Goal: Information Seeking & Learning: Check status

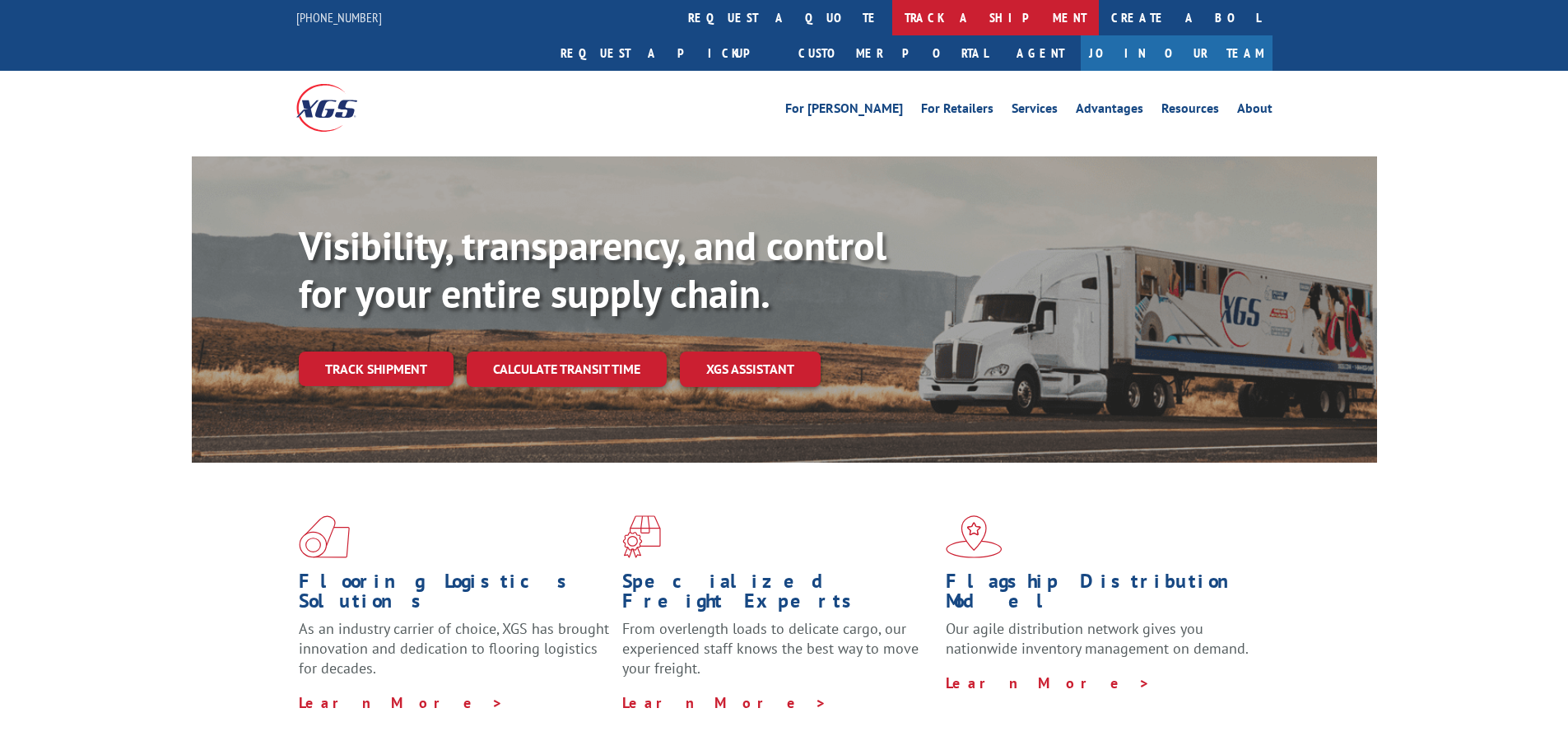
click at [893, 11] on link "track a shipment" at bounding box center [995, 17] width 206 height 36
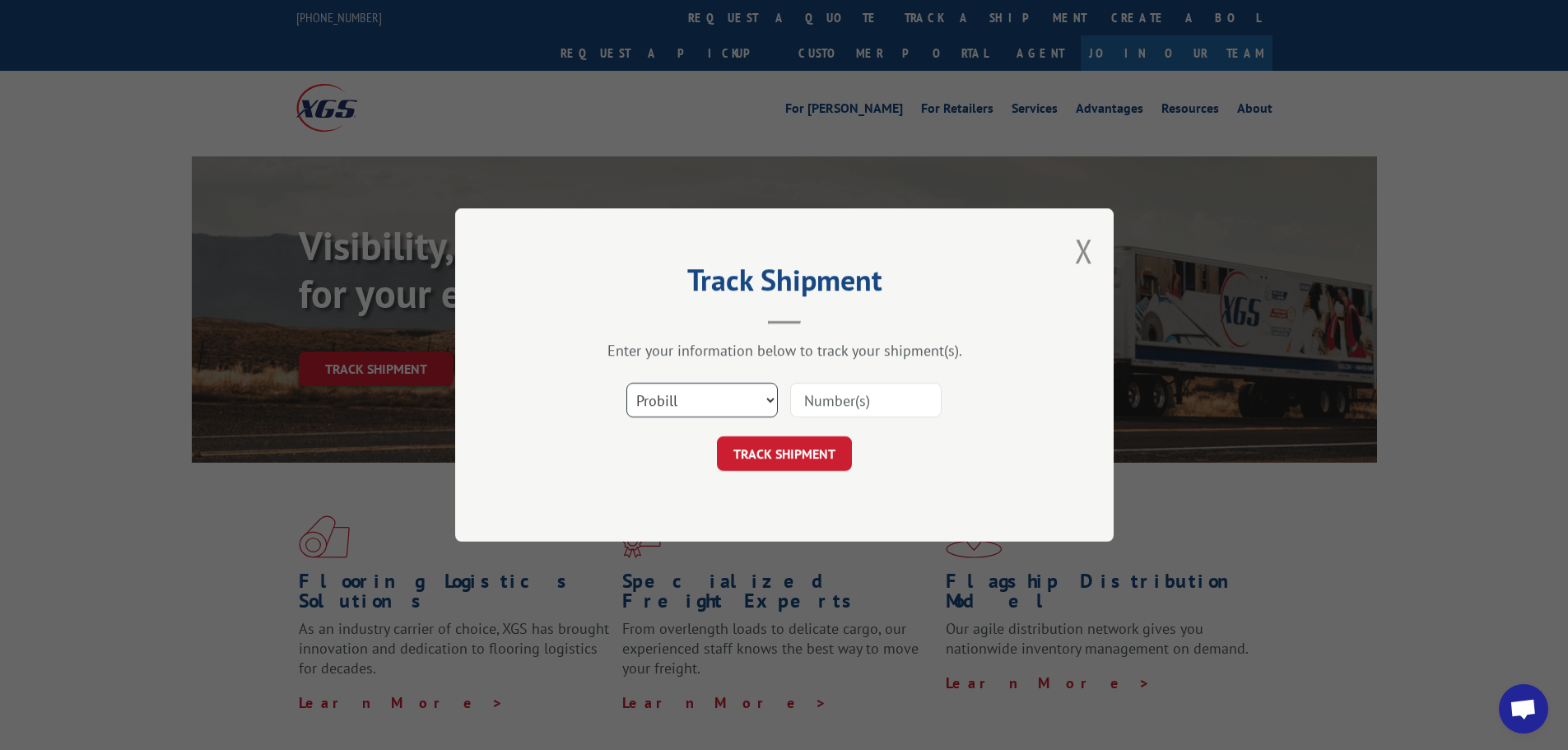
click at [762, 392] on select "Select category... Probill BOL PO" at bounding box center [702, 400] width 151 height 35
select select "bol"
click at [626, 383] on select "Select category... Probill BOL PO" at bounding box center [702, 400] width 151 height 35
click at [841, 404] on input at bounding box center [865, 400] width 151 height 35
paste input "5498641"
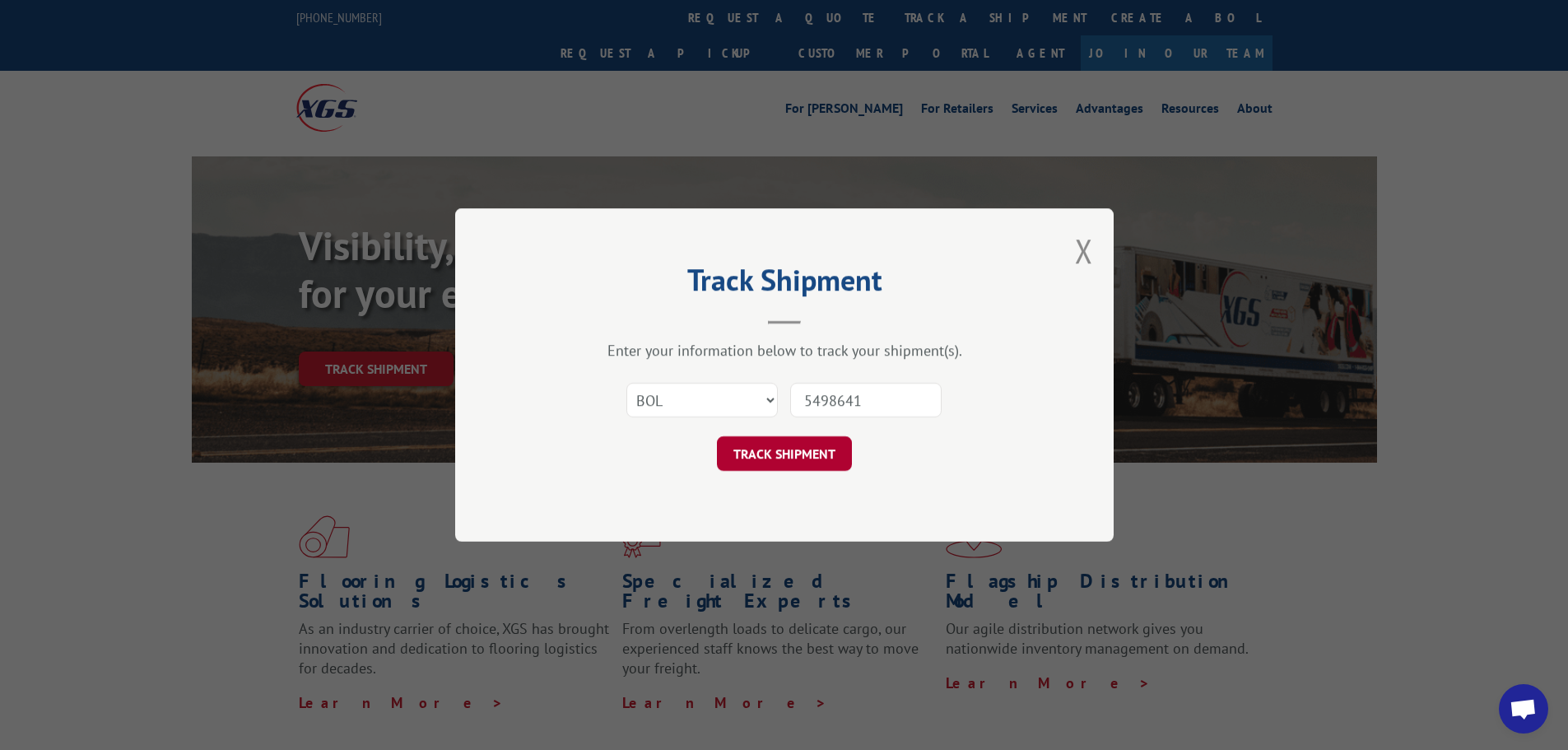
type input "5498641"
click at [788, 440] on button "TRACK SHIPMENT" at bounding box center [784, 453] width 135 height 35
